Goal: Task Accomplishment & Management: Use online tool/utility

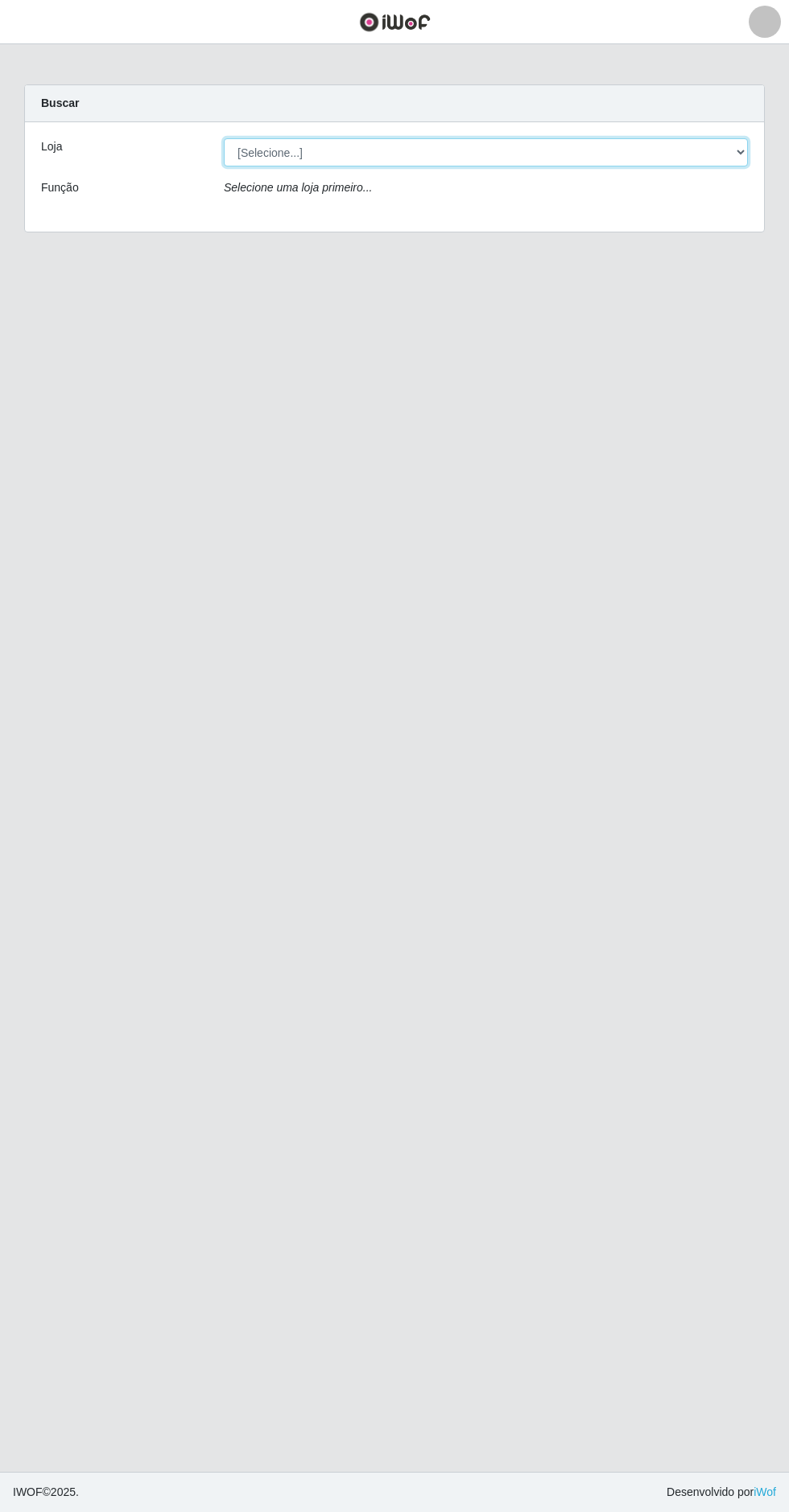
click at [459, 146] on select "[Selecione...] Extrabom - Loja 05 [GEOGRAPHIC_DATA]" at bounding box center [485, 152] width 524 height 29
select select "494"
click at [224, 138] on select "[Selecione...] Extrabom - Loja 05 [GEOGRAPHIC_DATA]" at bounding box center [485, 152] width 524 height 29
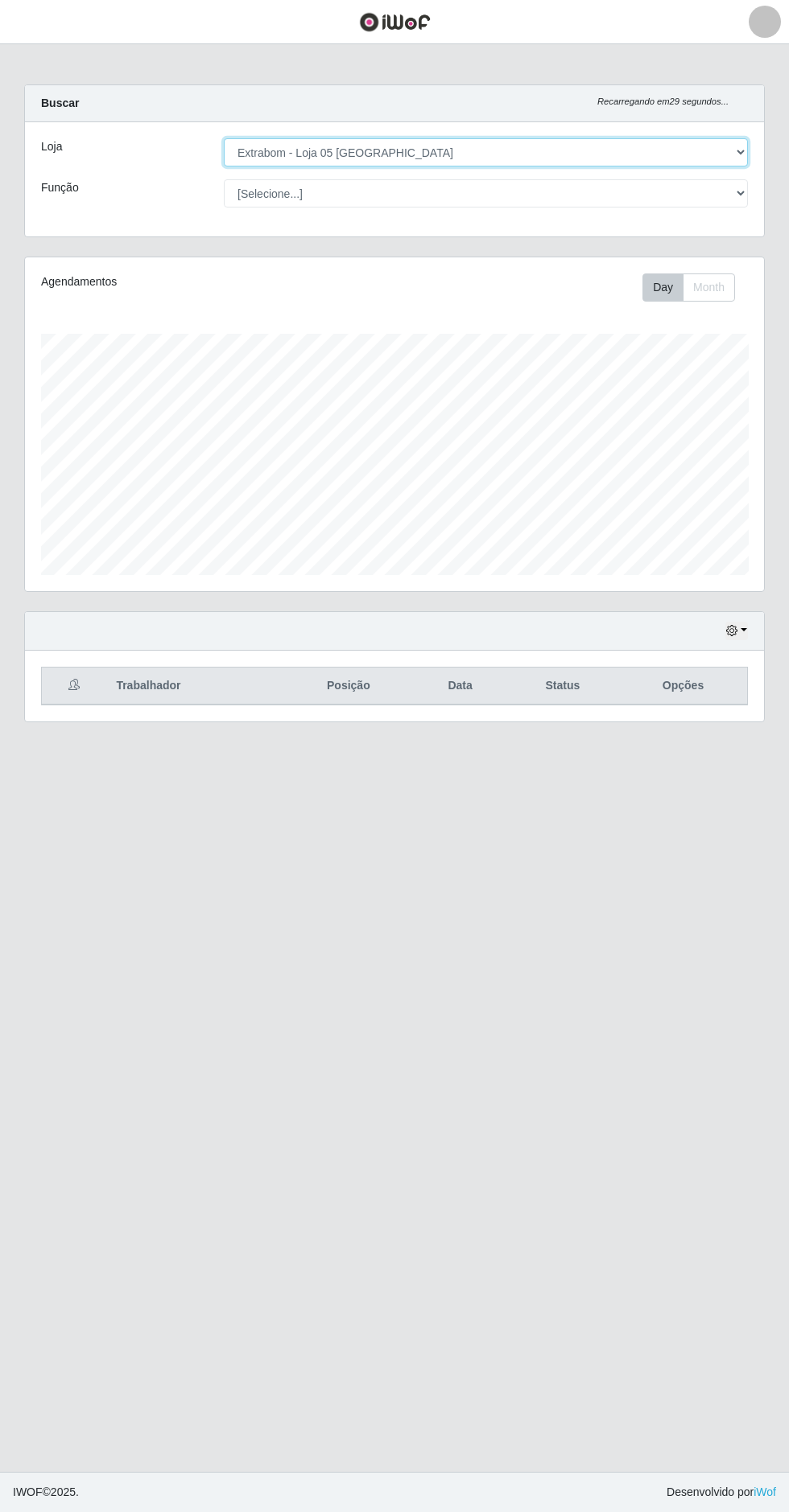
scroll to position [333, 739]
click at [744, 627] on button "button" at bounding box center [736, 631] width 23 height 19
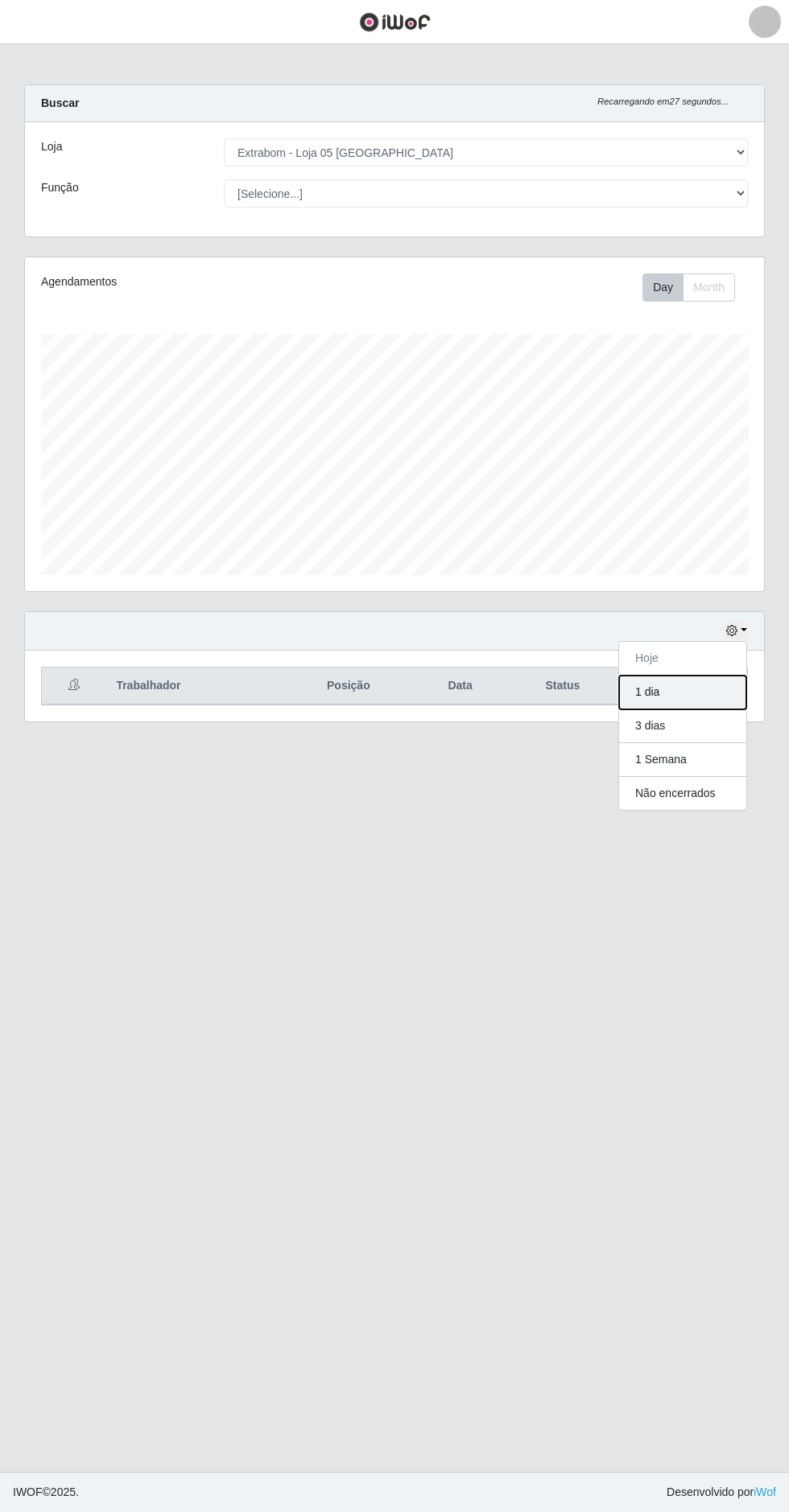
click at [692, 684] on button "1 dia" at bounding box center [681, 692] width 127 height 34
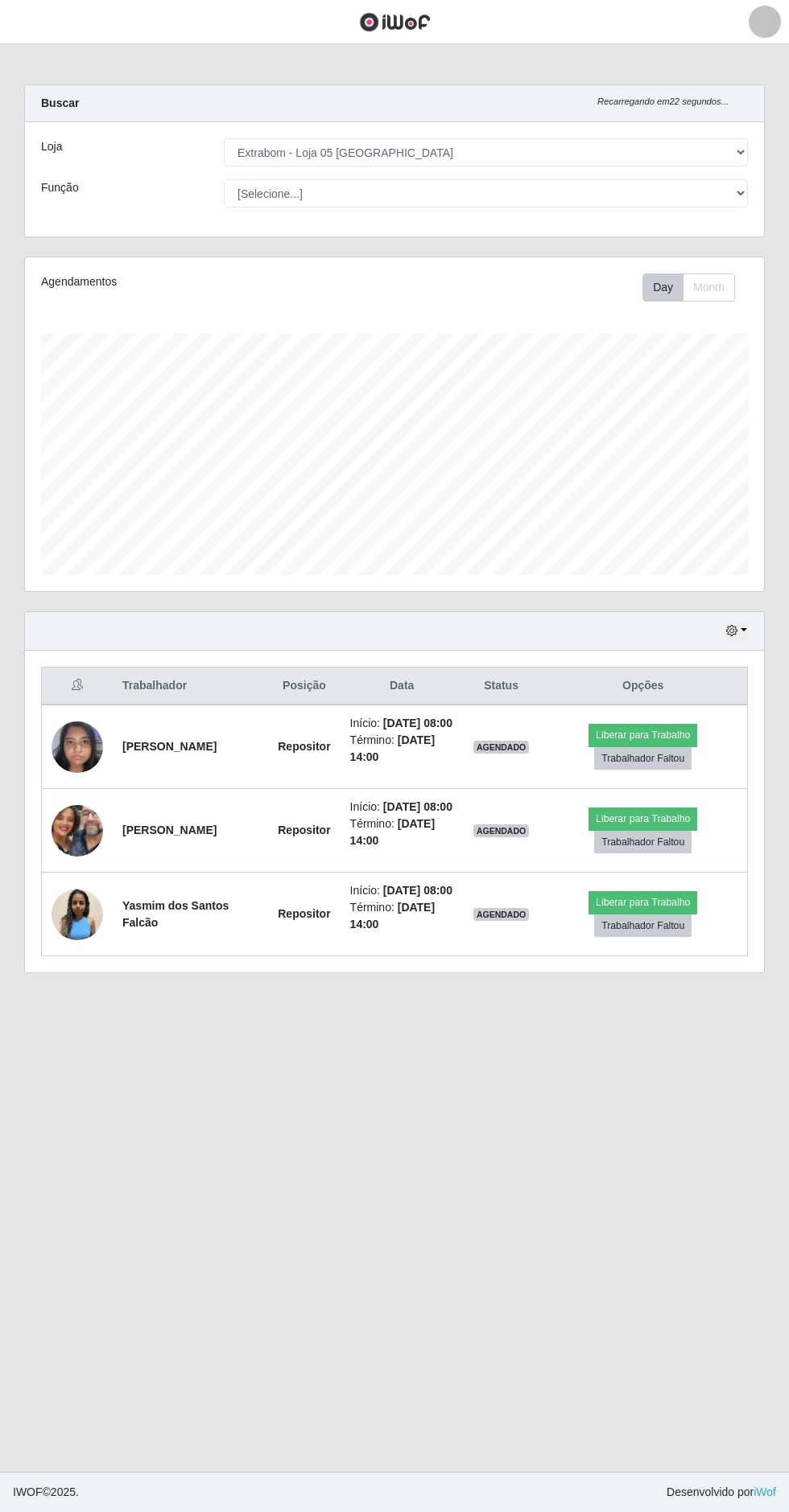
click at [77, 939] on img at bounding box center [77, 914] width 51 height 51
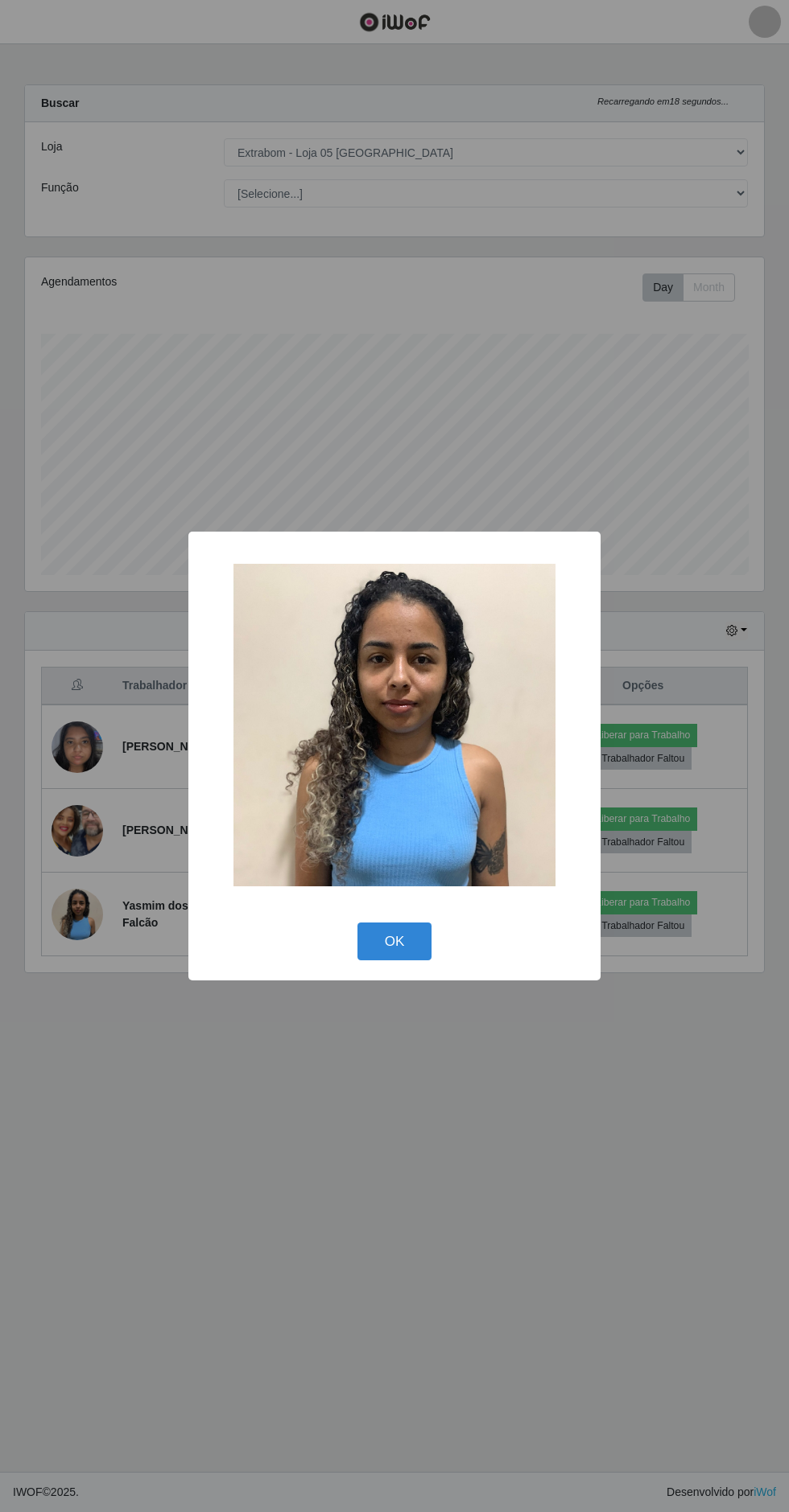
click at [394, 940] on button "OK" at bounding box center [394, 941] width 75 height 37
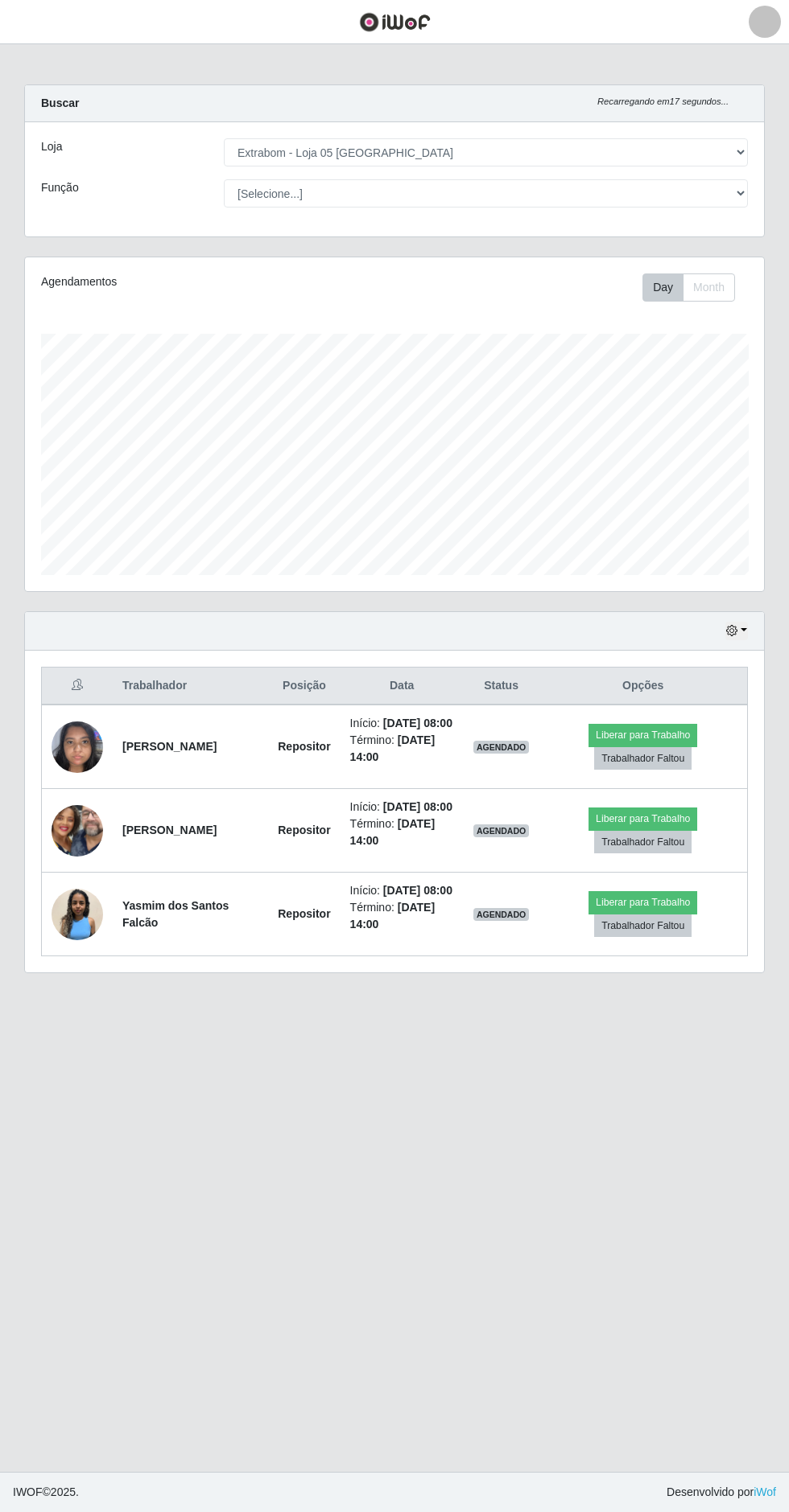
click at [93, 858] on img at bounding box center [77, 830] width 51 height 114
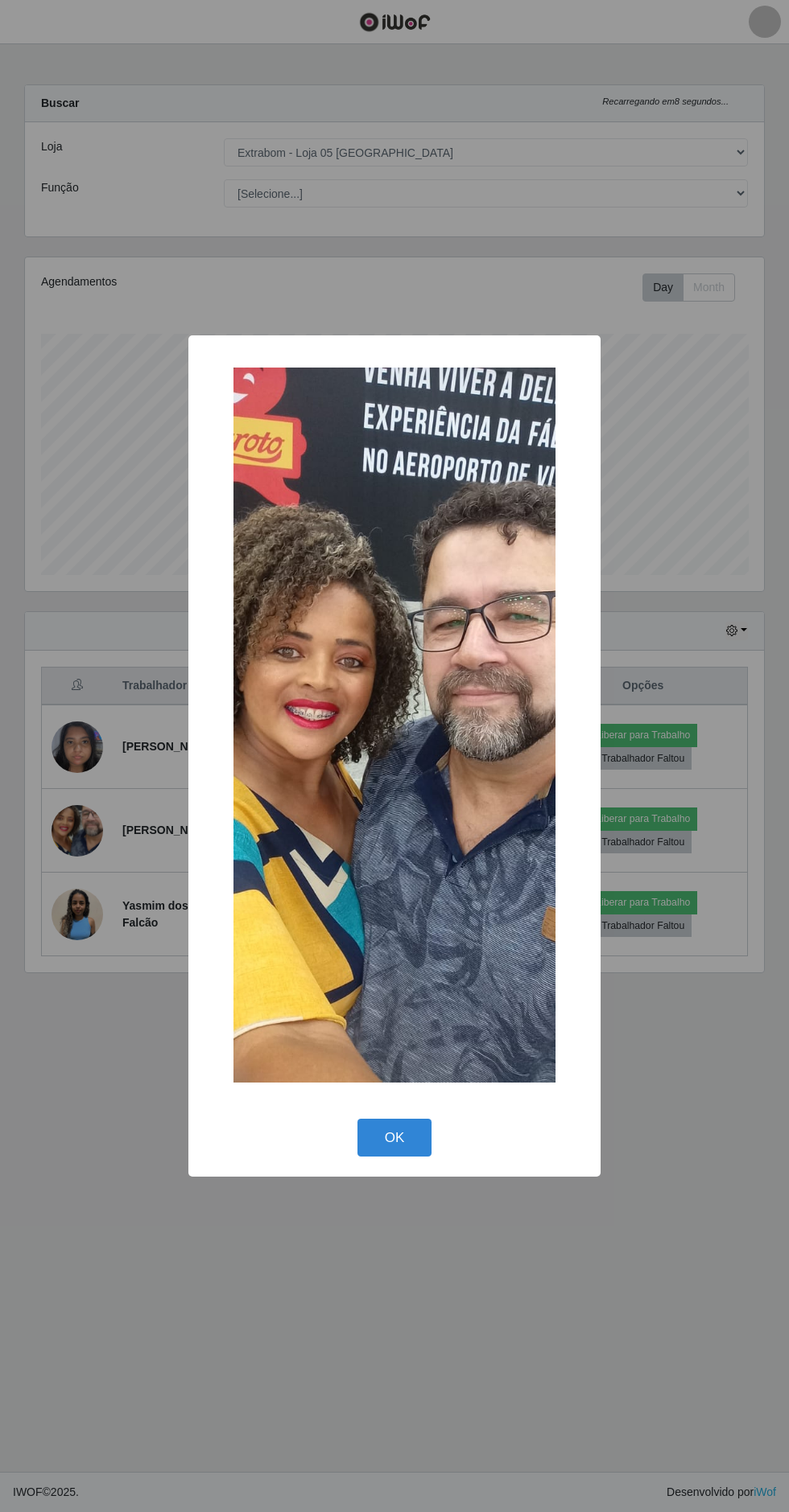
click at [386, 1135] on button "OK" at bounding box center [394, 1137] width 75 height 37
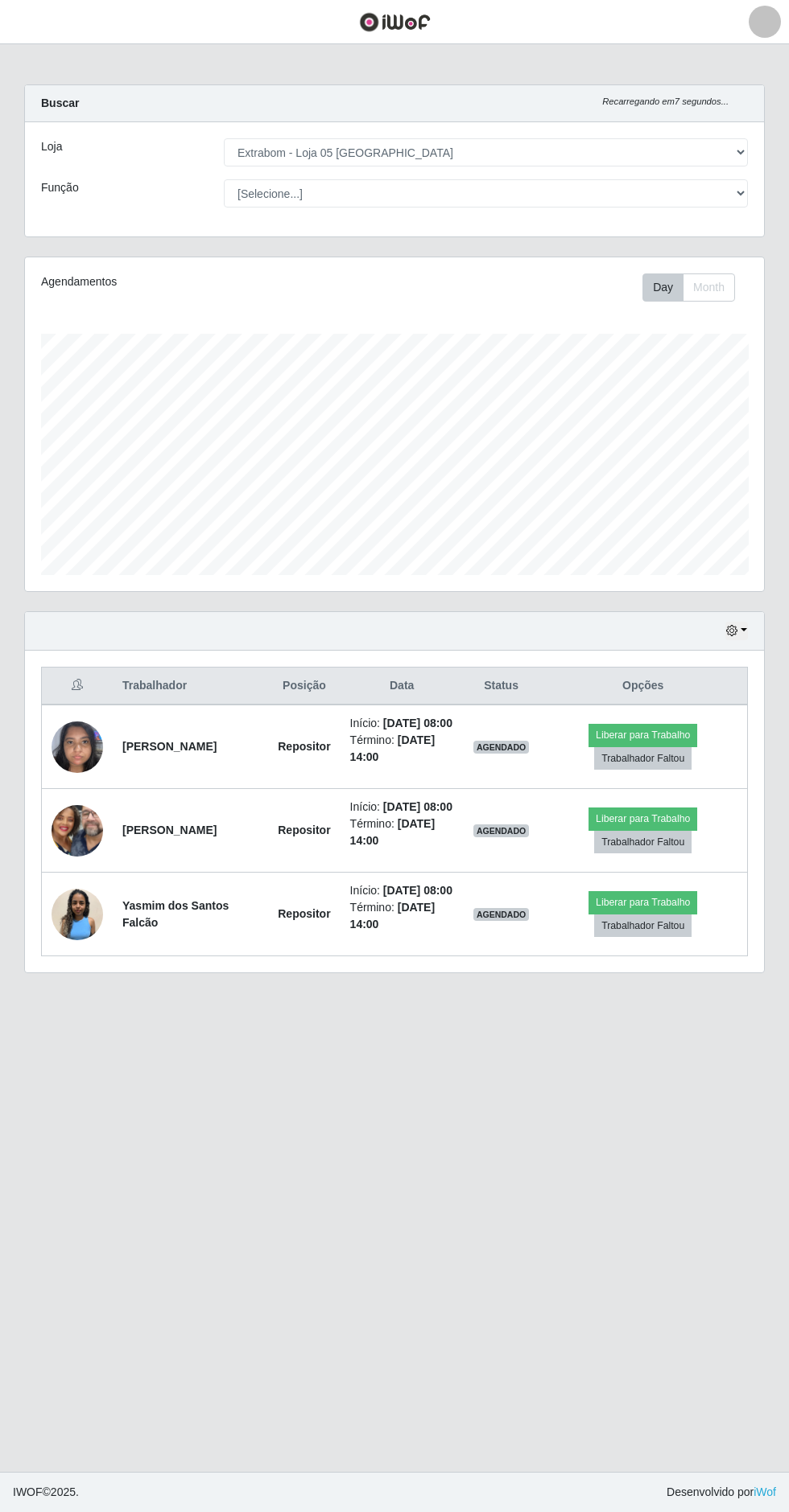
click at [87, 755] on img at bounding box center [77, 746] width 51 height 68
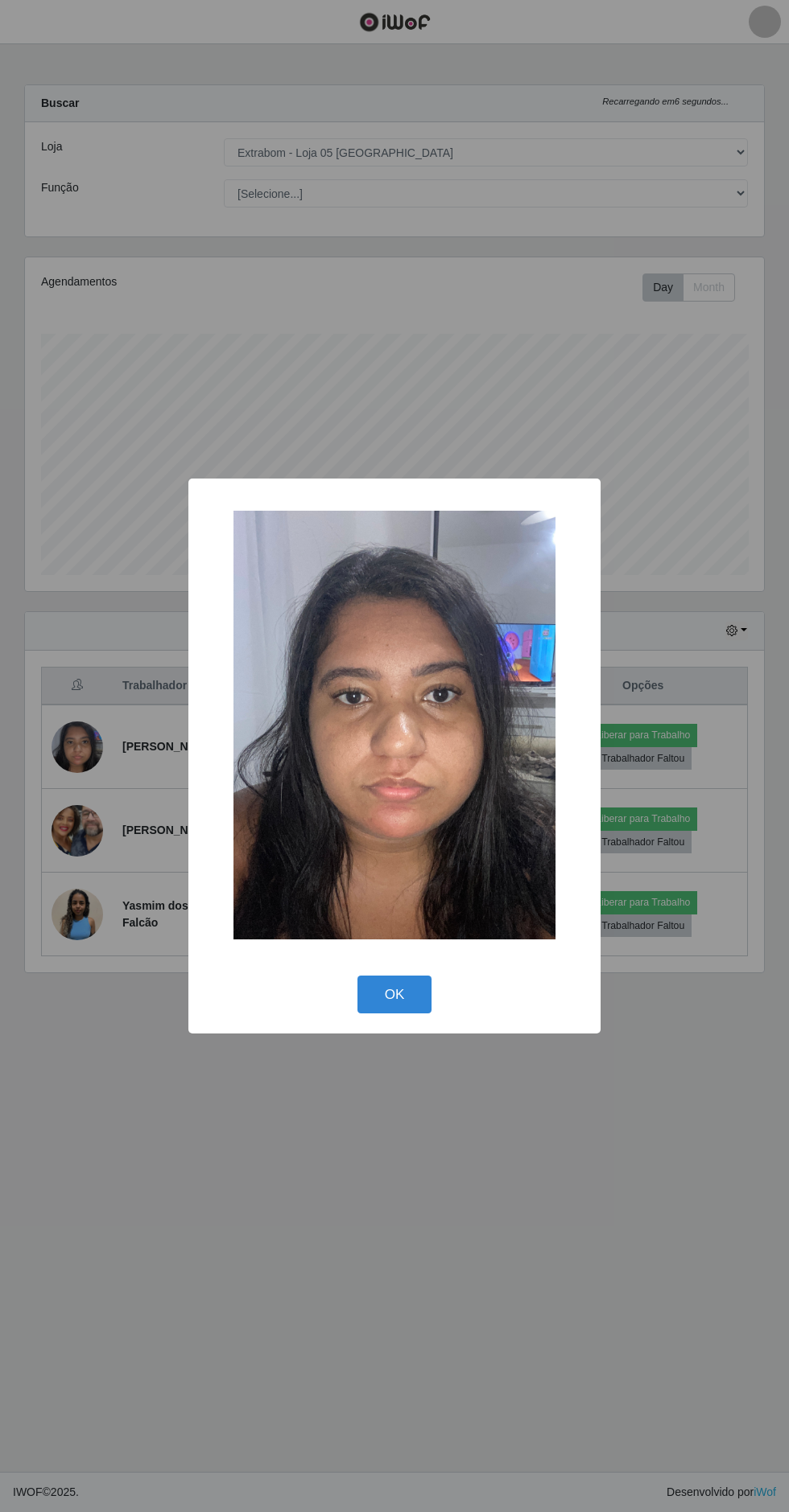
click at [390, 992] on button "OK" at bounding box center [394, 995] width 75 height 37
